Goal: Share content

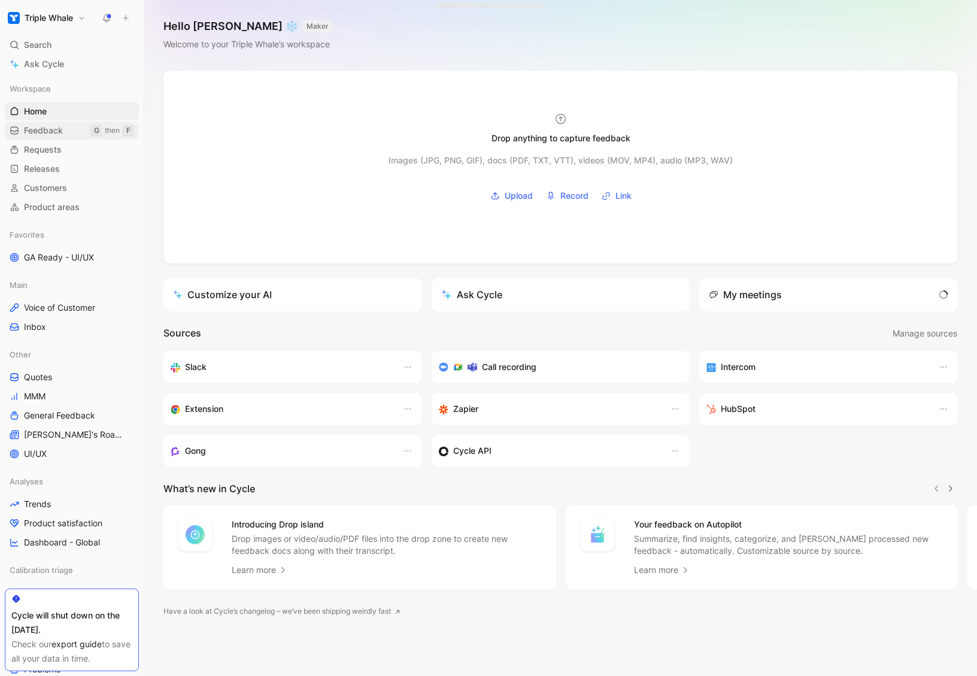
click at [58, 127] on span "Feedback" at bounding box center [43, 131] width 39 height 12
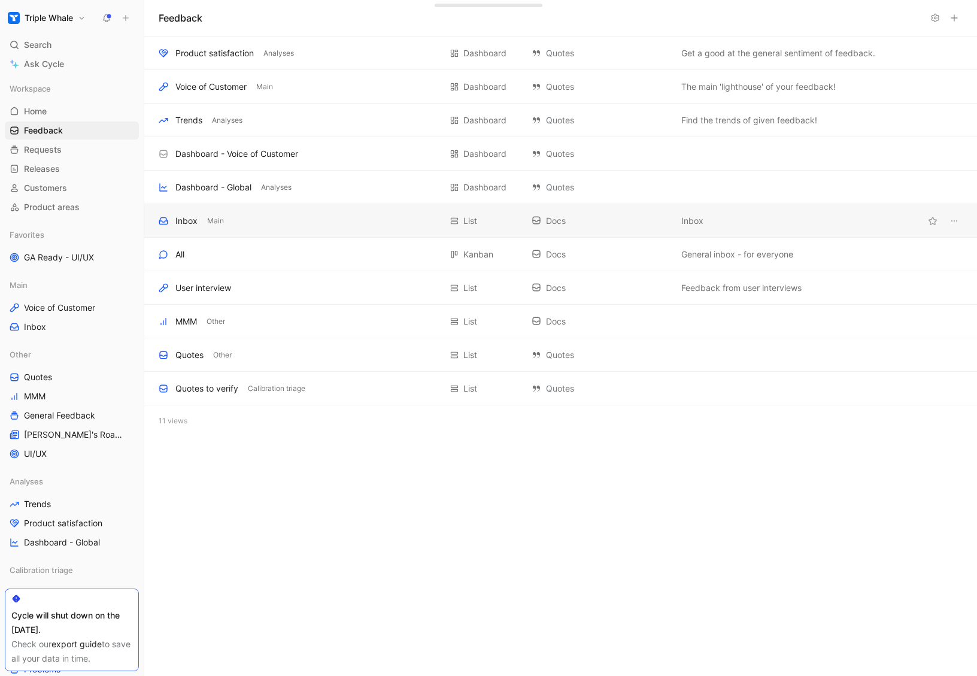
click at [181, 218] on div "Inbox" at bounding box center [186, 221] width 22 height 14
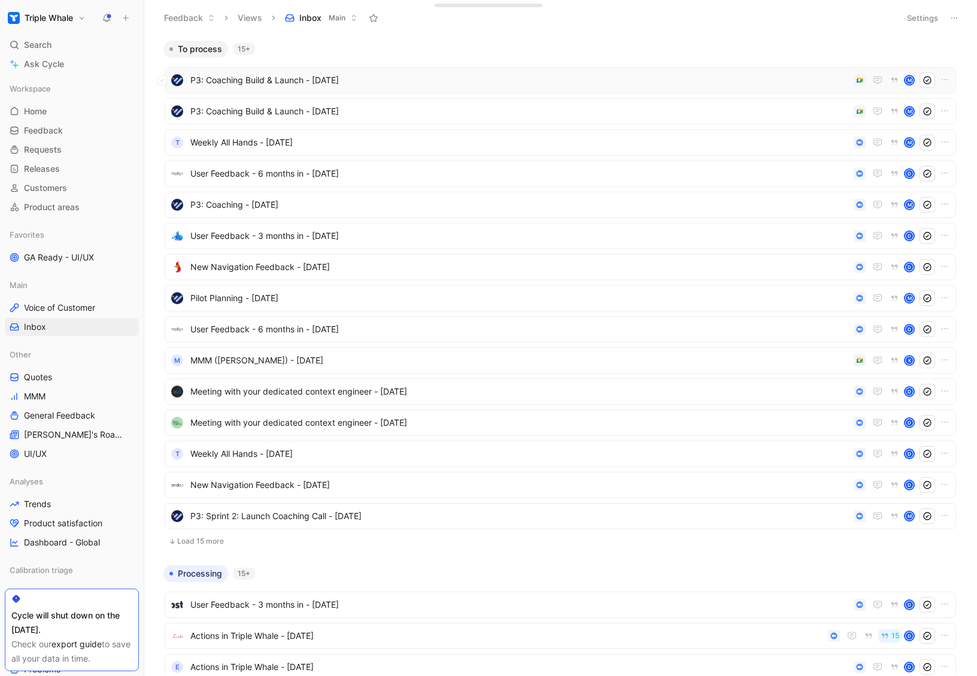
click at [278, 74] on span "P3: Coaching Build & Launch - [DATE]" at bounding box center [519, 80] width 658 height 14
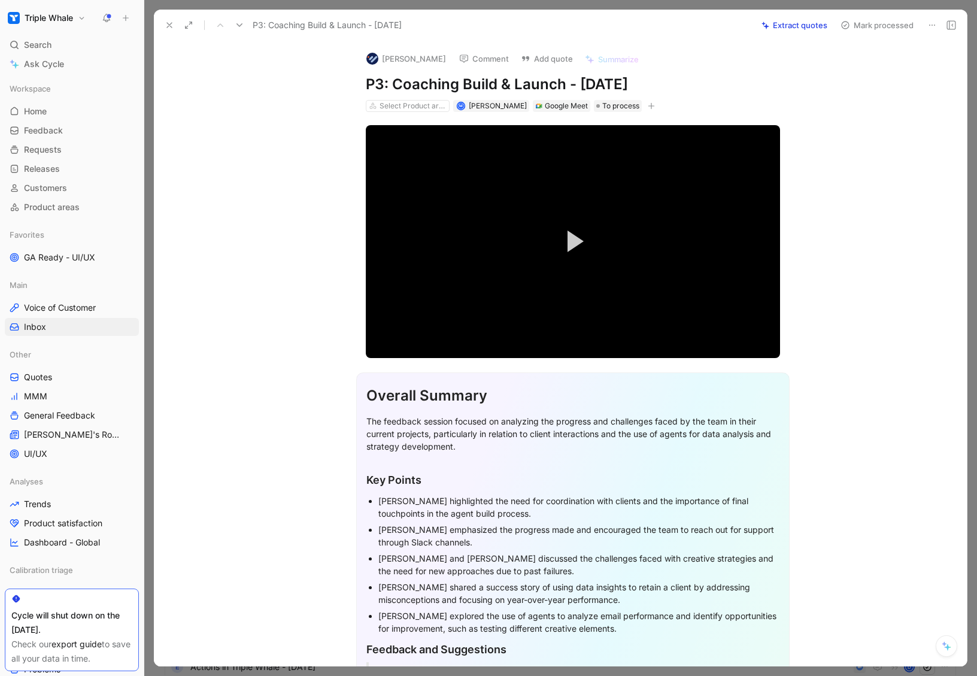
click at [933, 26] on icon at bounding box center [932, 25] width 10 height 10
click at [897, 47] on div "Copy link" at bounding box center [881, 50] width 108 height 14
